Goal: Task Accomplishment & Management: Manage account settings

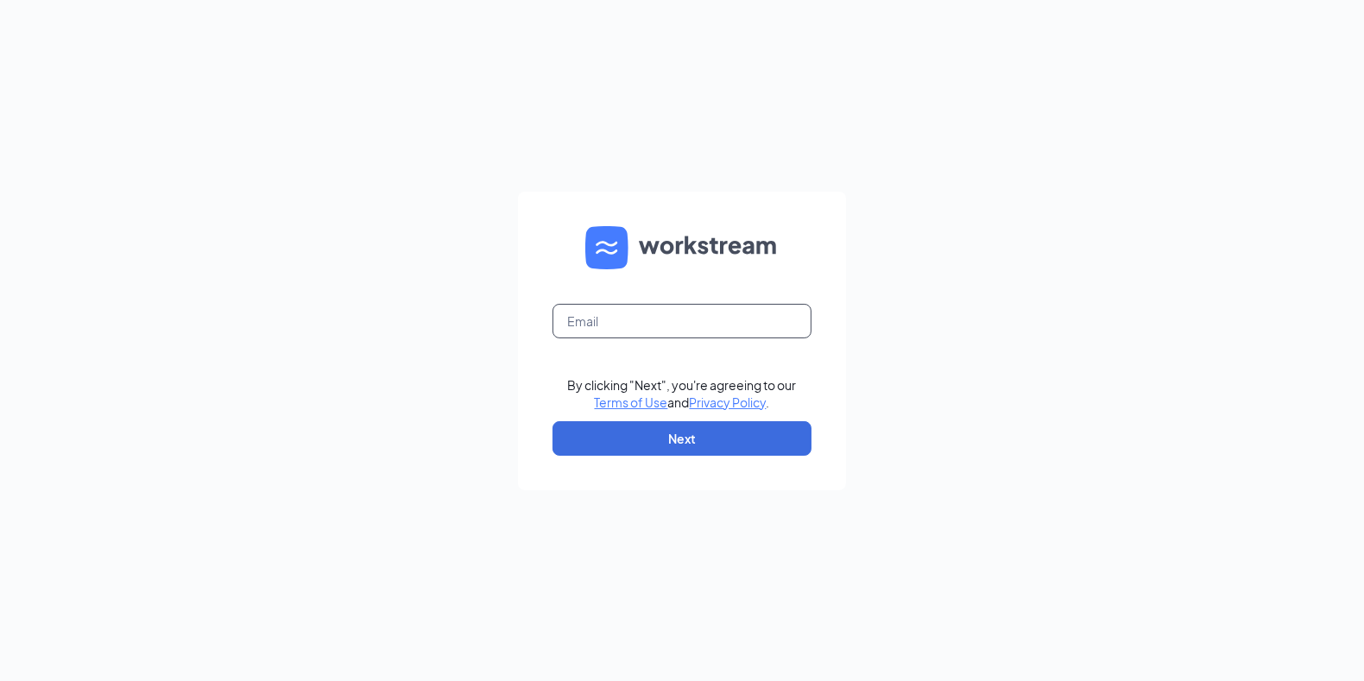
click at [609, 314] on input "text" at bounding box center [681, 321] width 259 height 35
click at [599, 329] on input "text" at bounding box center [681, 321] width 259 height 35
type input "dlos@guardiansecurityinc.com"
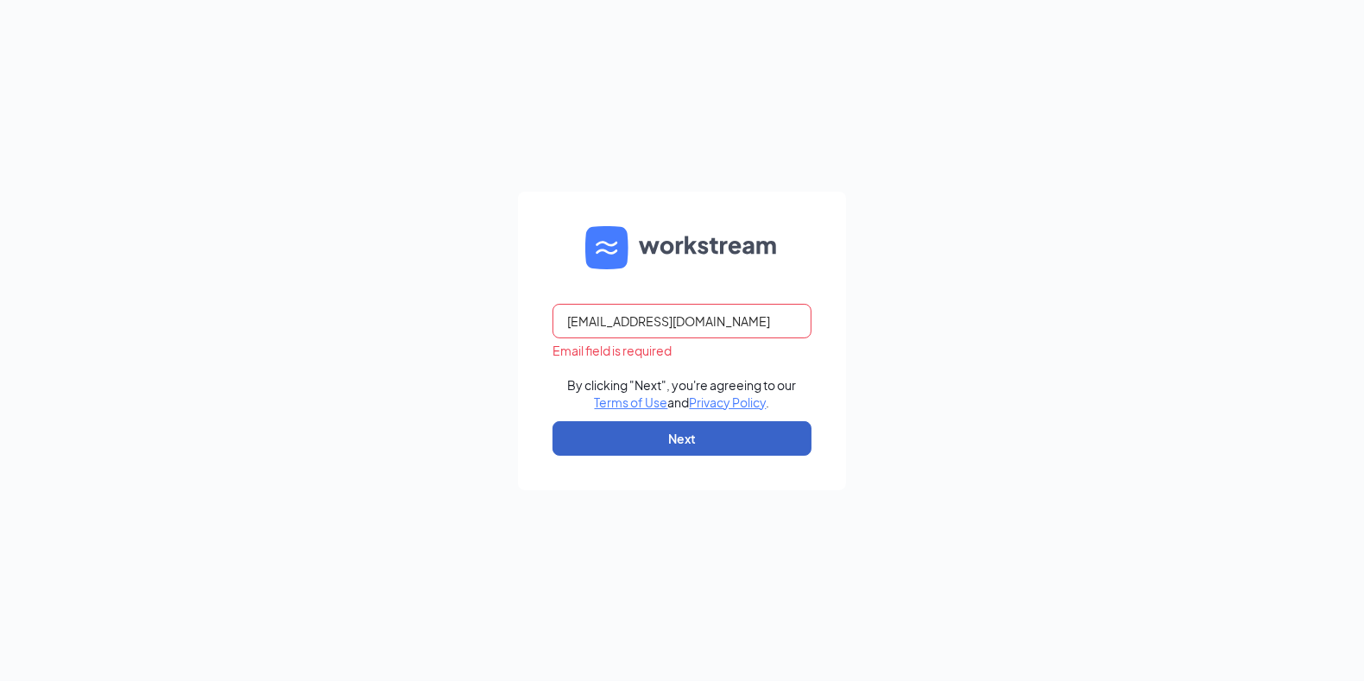
click at [615, 443] on button "Next" at bounding box center [681, 438] width 259 height 35
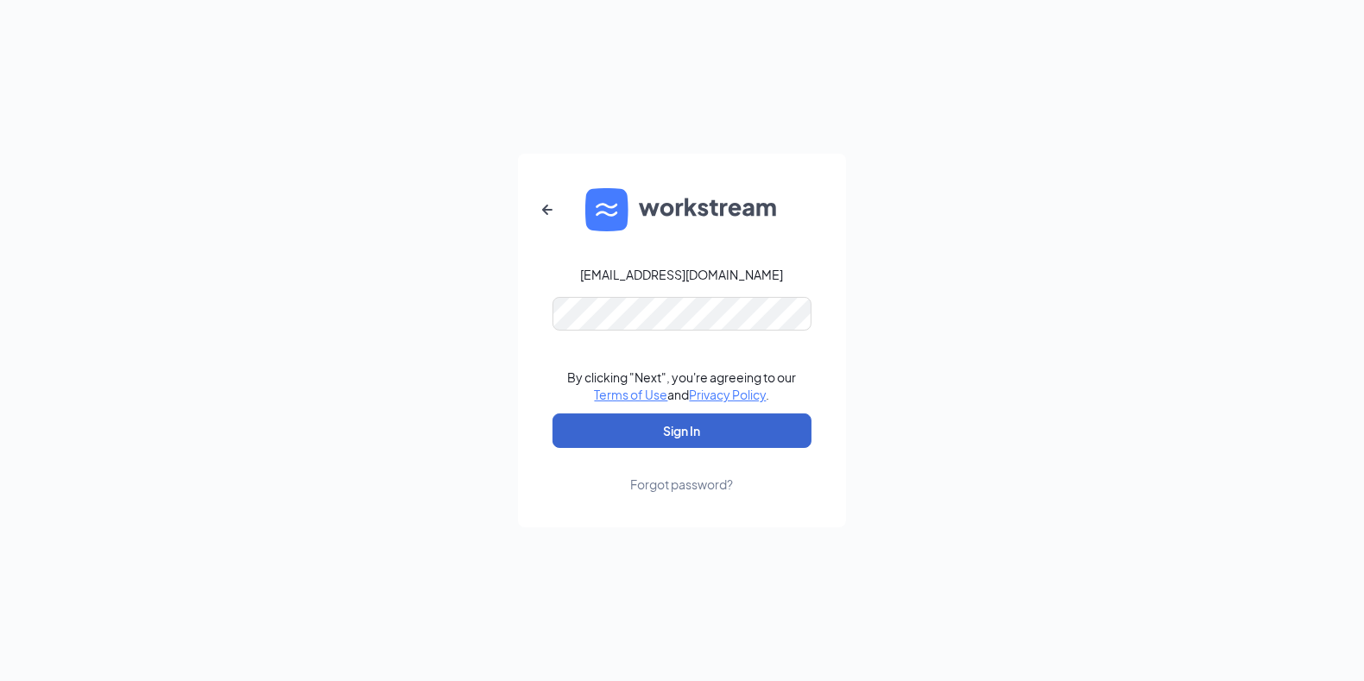
click at [679, 432] on button "Sign In" at bounding box center [681, 430] width 259 height 35
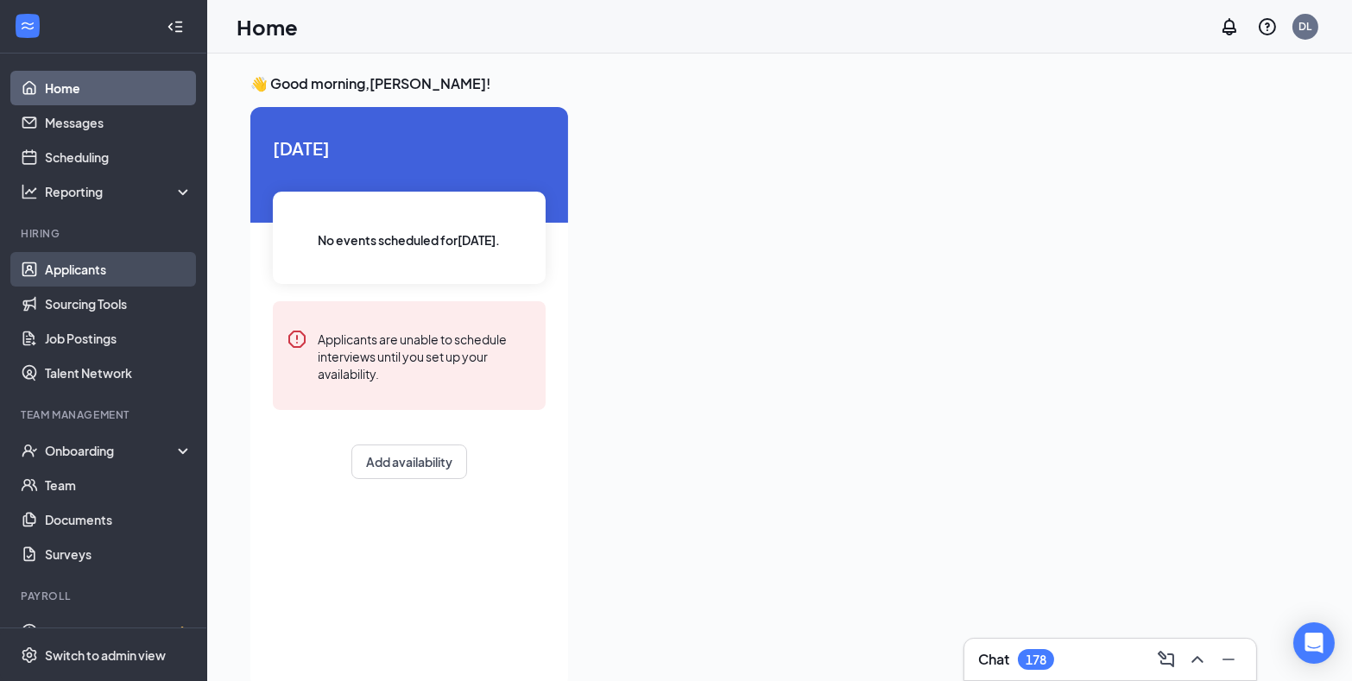
click at [80, 268] on link "Applicants" at bounding box center [119, 269] width 148 height 35
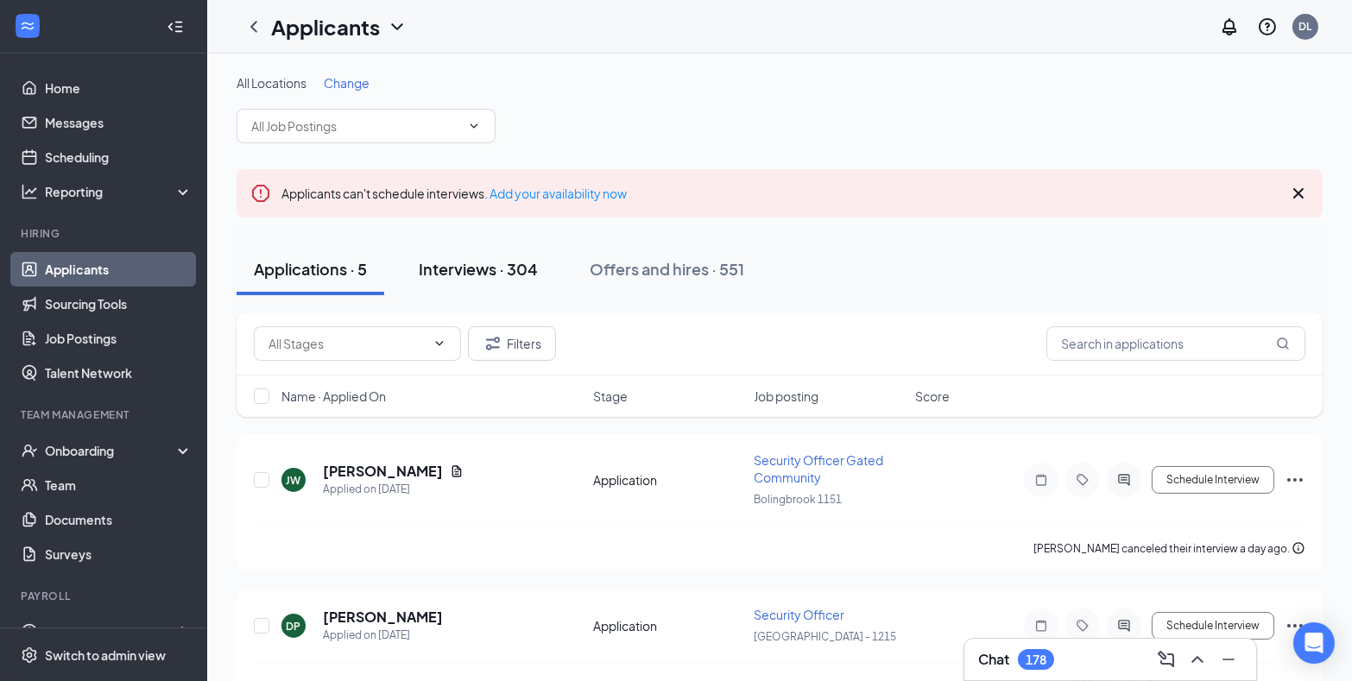
click at [460, 266] on div "Interviews · 304" at bounding box center [478, 269] width 119 height 22
